Goal: Task Accomplishment & Management: Manage account settings

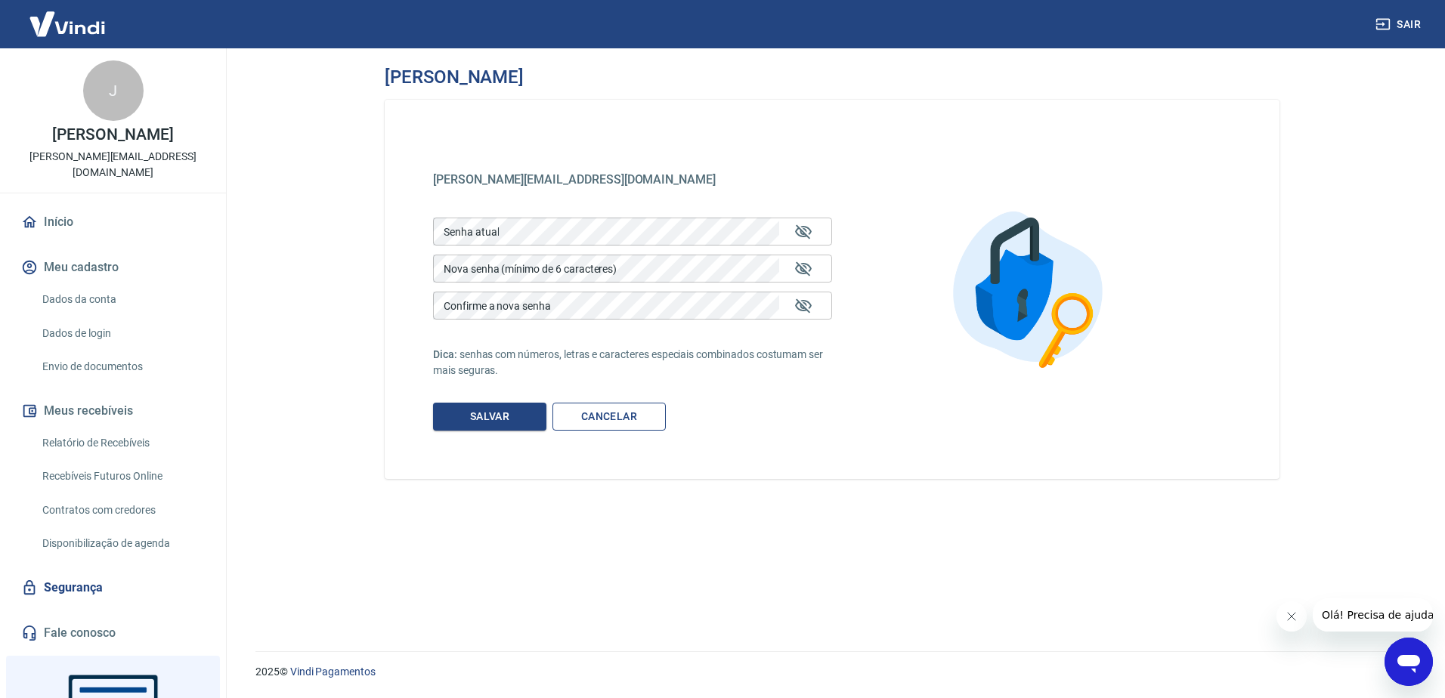
click at [575, 412] on link "Cancelar" at bounding box center [609, 417] width 113 height 28
